Goal: Information Seeking & Learning: Understand process/instructions

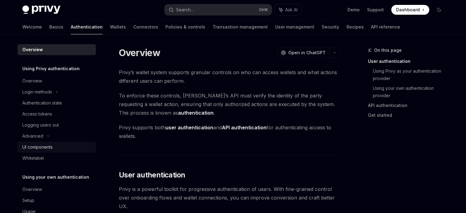
scroll to position [16, 0]
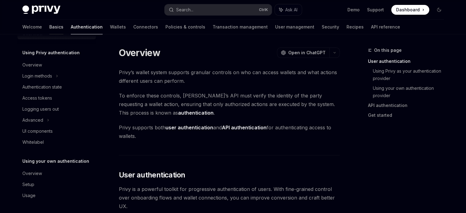
click at [49, 22] on link "Basics" at bounding box center [56, 27] width 14 height 15
click at [49, 33] on link "Basics" at bounding box center [56, 27] width 14 height 15
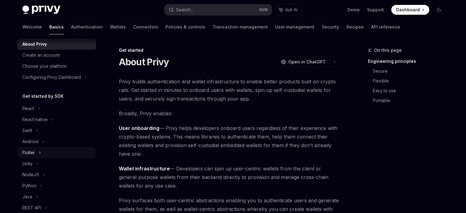
scroll to position [77, 0]
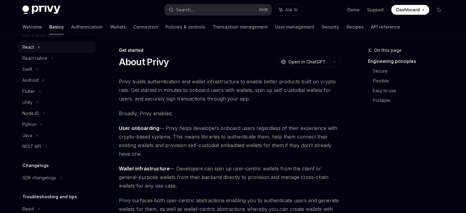
click at [34, 51] on div "React" at bounding box center [28, 47] width 12 height 7
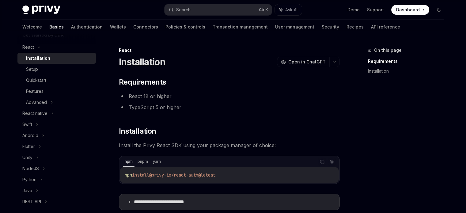
click at [64, 64] on link "Installation" at bounding box center [56, 58] width 79 height 11
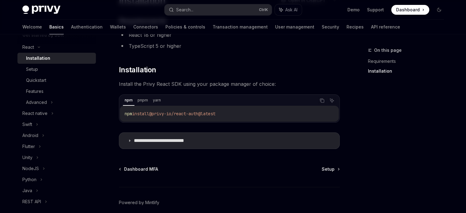
scroll to position [88, 0]
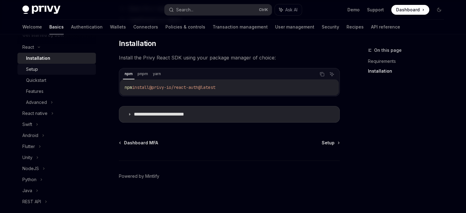
click at [29, 73] on div "Setup" at bounding box center [32, 69] width 12 height 7
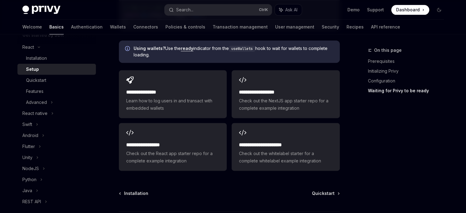
scroll to position [736, 0]
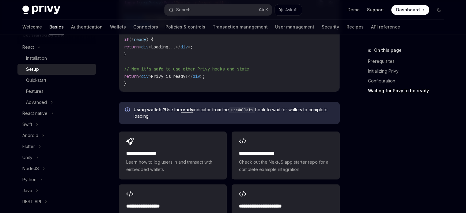
click at [375, 9] on link "Support" at bounding box center [375, 10] width 17 height 6
click at [275, 9] on button "Ask AI" at bounding box center [288, 9] width 27 height 11
type textarea "*"
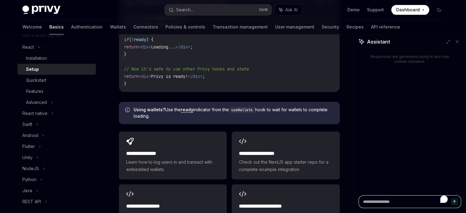
scroll to position [613, 0]
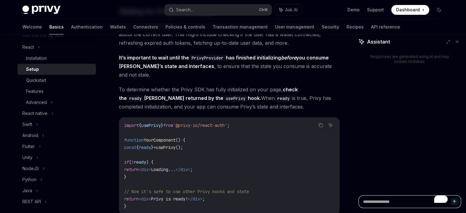
click at [378, 200] on textarea "To enrich screen reader interactions, please activate Accessibility in Grammarl…" at bounding box center [410, 201] width 103 height 13
paste textarea "**********"
type textarea "**********"
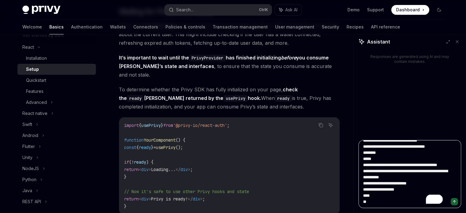
scroll to position [334, 0]
type textarea "*"
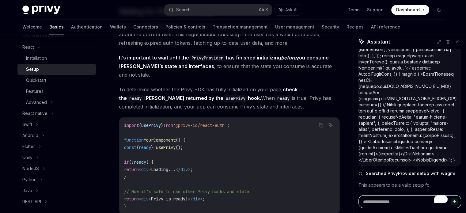
scroll to position [66, 0]
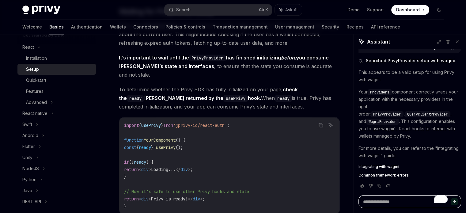
type textarea "*"
